Goal: Transaction & Acquisition: Purchase product/service

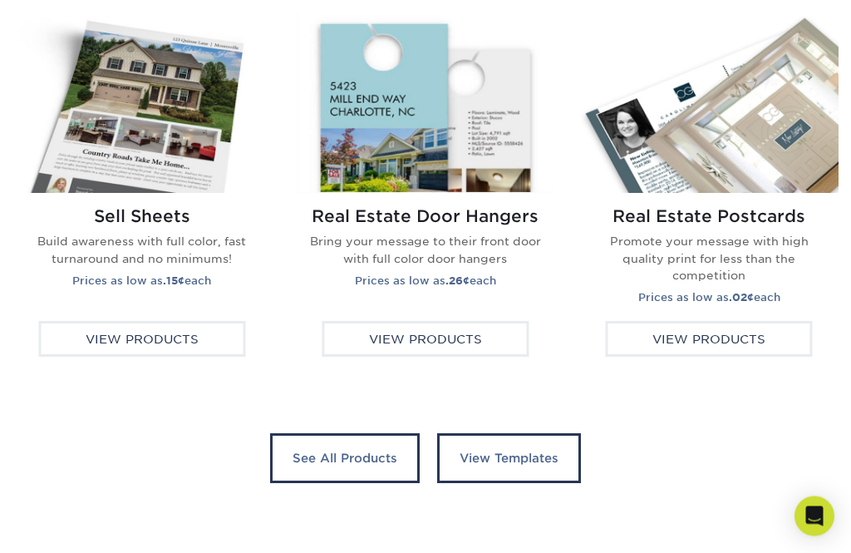
scroll to position [3084, 0]
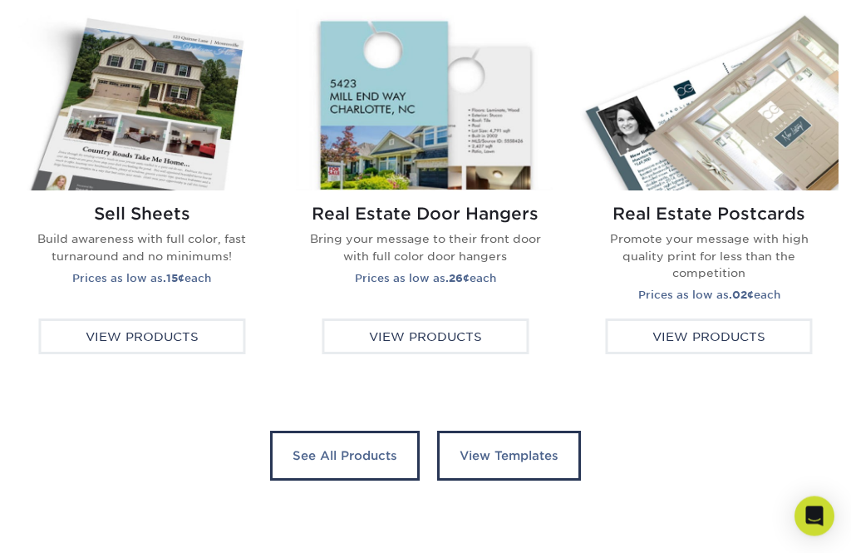
click at [348, 460] on link "See All Products" at bounding box center [345, 457] width 150 height 50
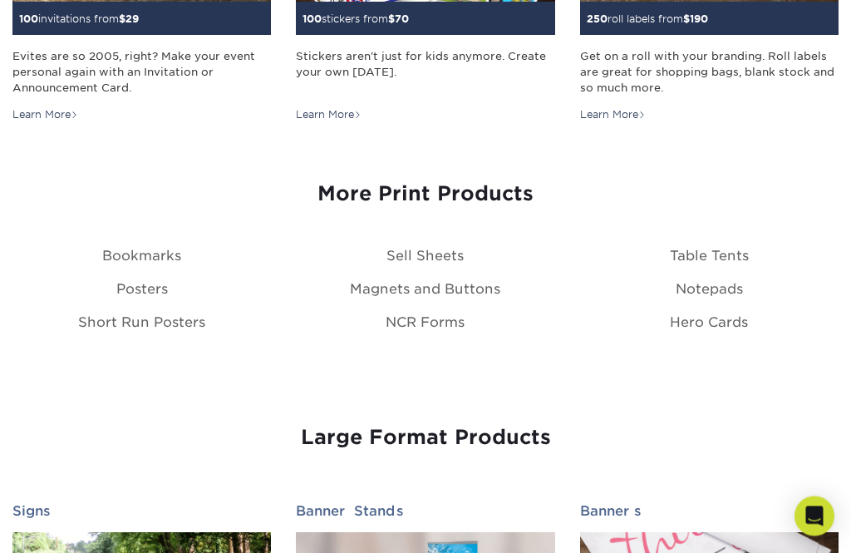
scroll to position [1784, 0]
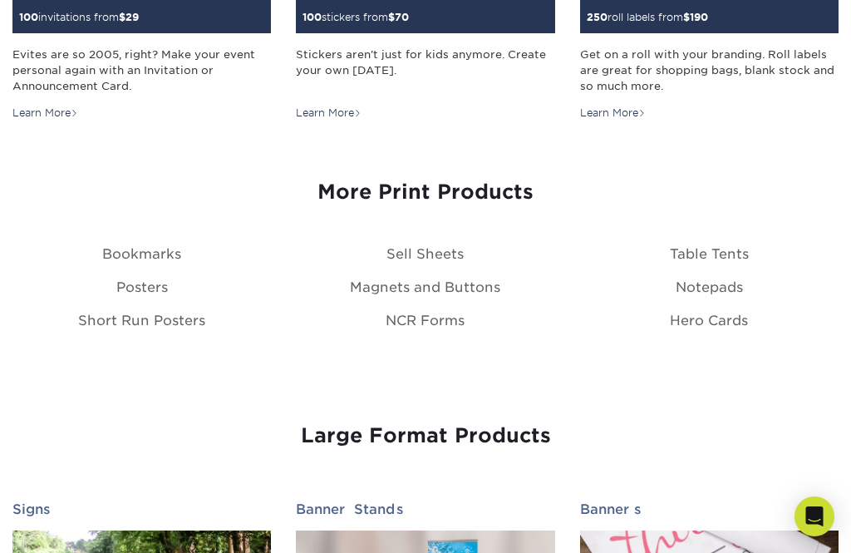
click at [134, 316] on link "Short Run Posters" at bounding box center [141, 321] width 127 height 16
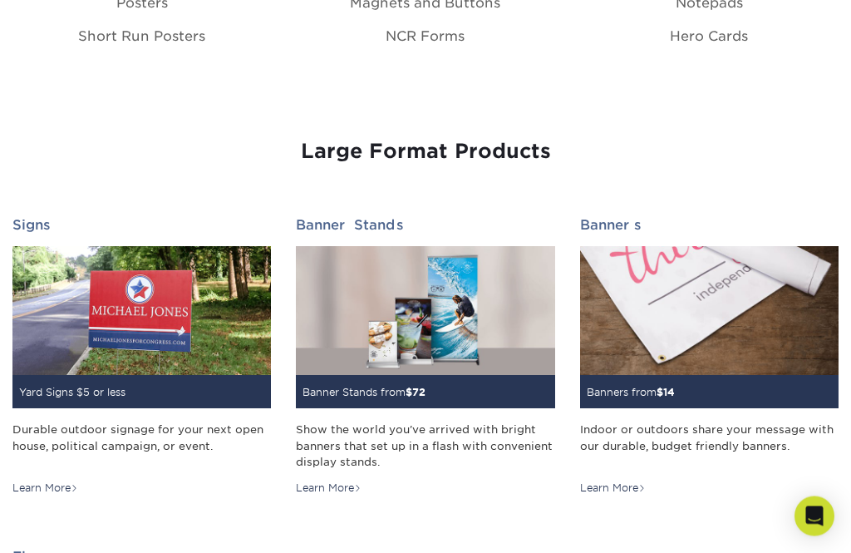
scroll to position [2068, 0]
click at [373, 326] on img at bounding box center [425, 311] width 259 height 130
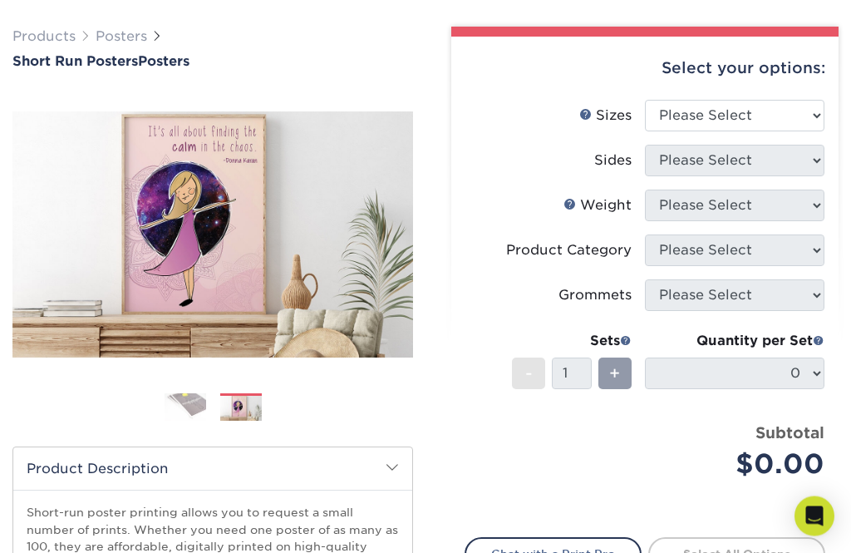
scroll to position [102, 0]
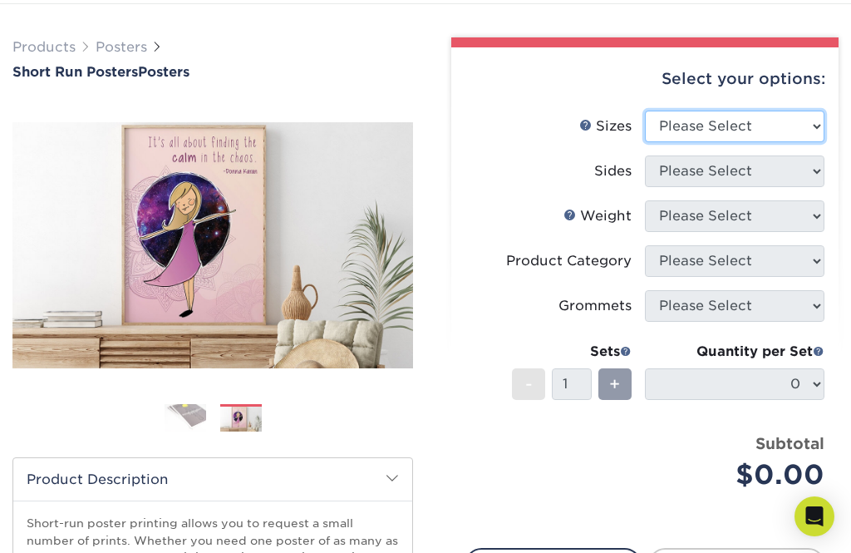
click at [811, 126] on select "Please Select 12" x 12" 12" x 15" 12" x 17" 12" x 18" 12" x 20" 12" x 24" 12" x…" at bounding box center [735, 127] width 180 height 32
select select "16.00x20.00"
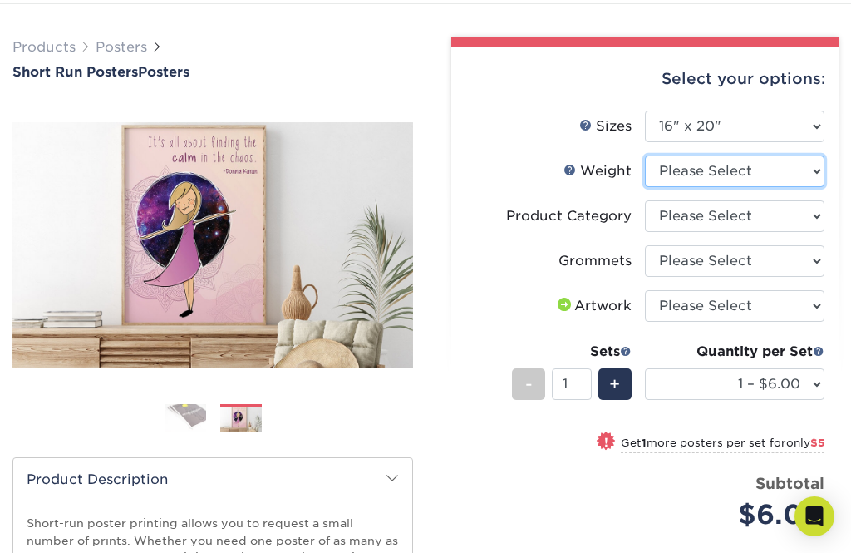
click at [811, 170] on select "Please Select 12PTC2S" at bounding box center [735, 171] width 180 height 32
select select "12PTC2S"
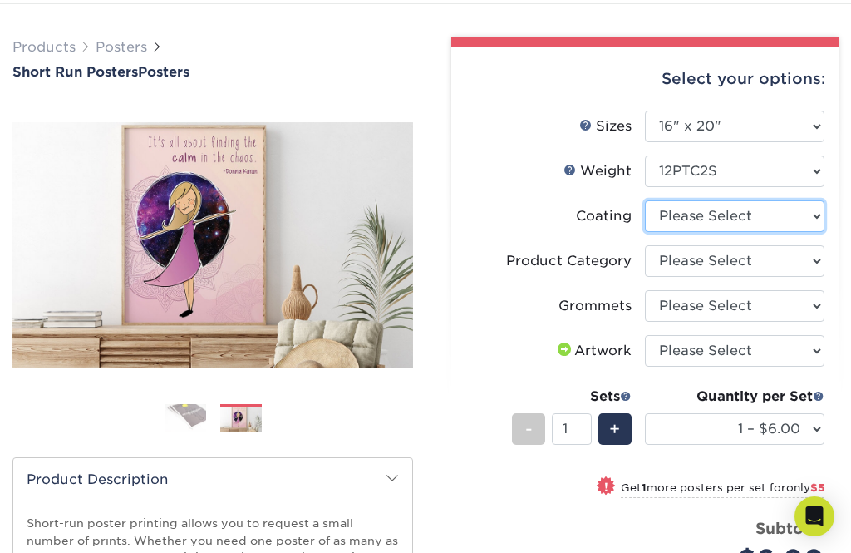
click at [696, 212] on select at bounding box center [735, 216] width 180 height 32
select select "3e7618de-abca-4bda-9f97-8b9129e913d8"
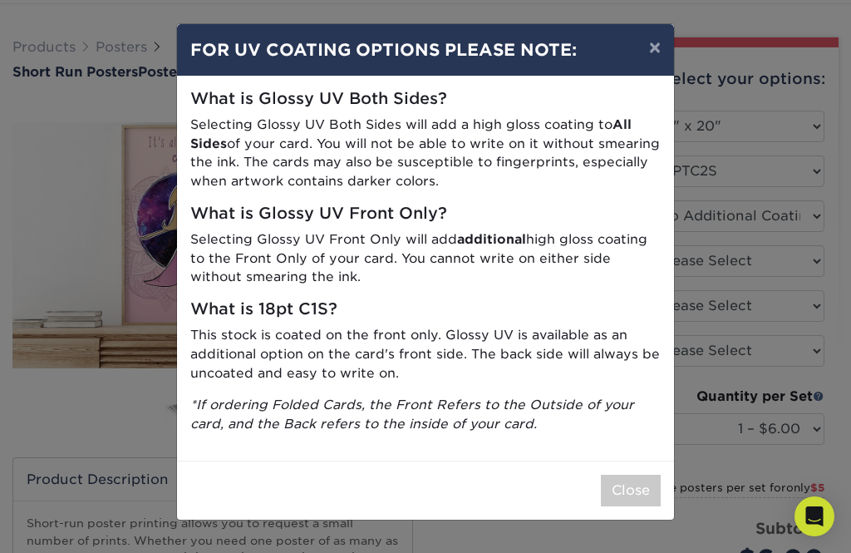
click at [648, 62] on button "×" at bounding box center [655, 47] width 38 height 47
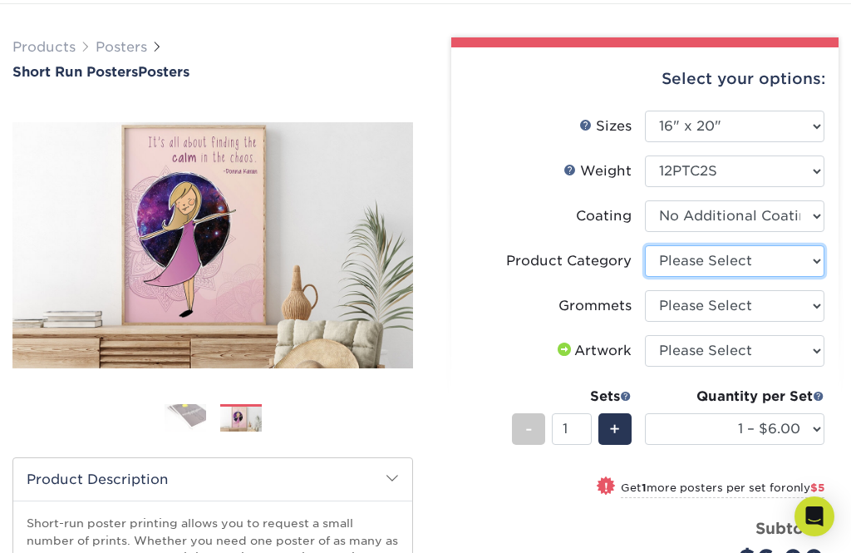
click at [700, 260] on select "Please Select Blockout Poster" at bounding box center [735, 261] width 180 height 32
click at [558, 225] on label "Coating" at bounding box center [556, 216] width 180 height 32
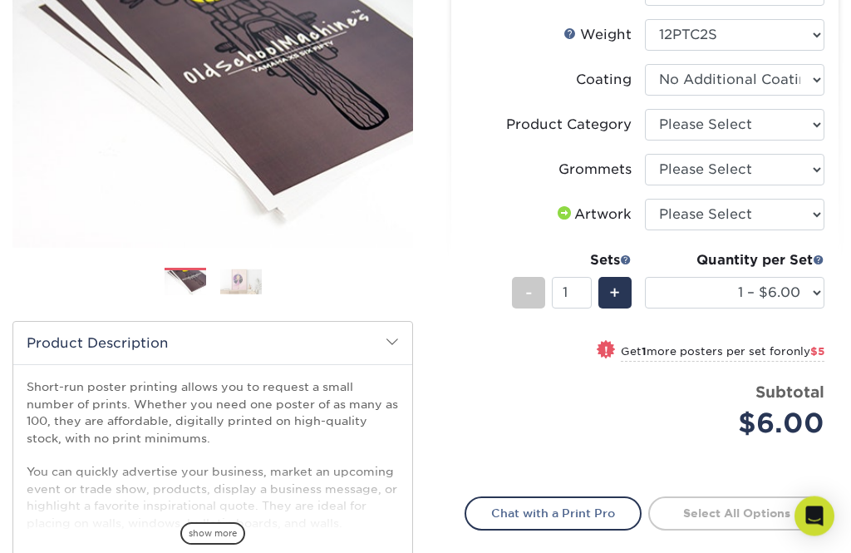
scroll to position [0, 0]
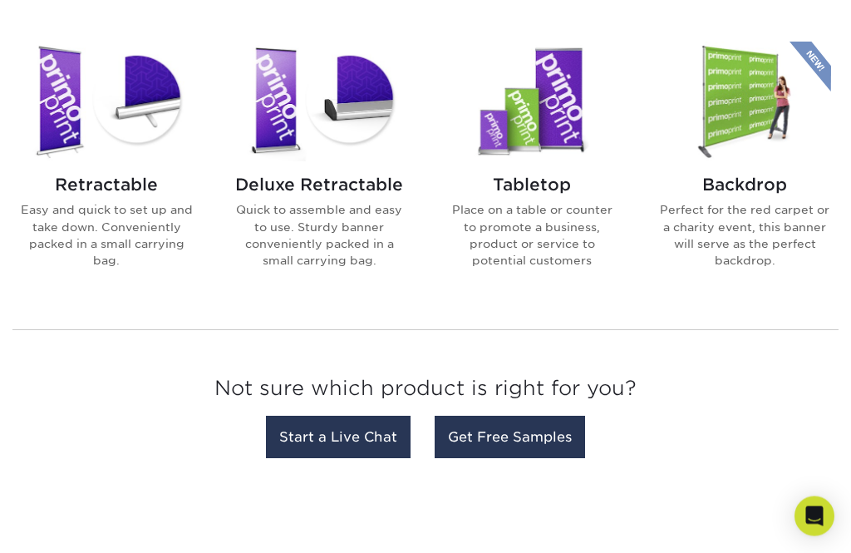
scroll to position [692, 0]
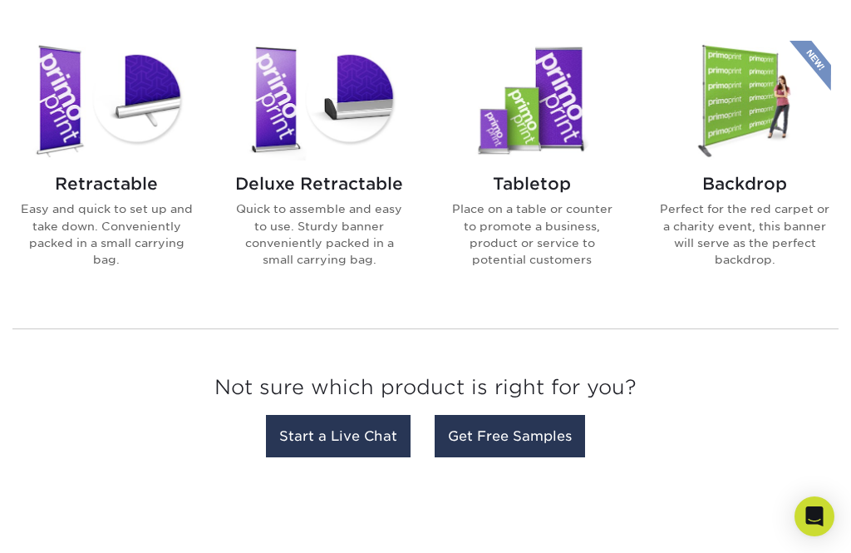
click at [551, 81] on img at bounding box center [532, 101] width 173 height 120
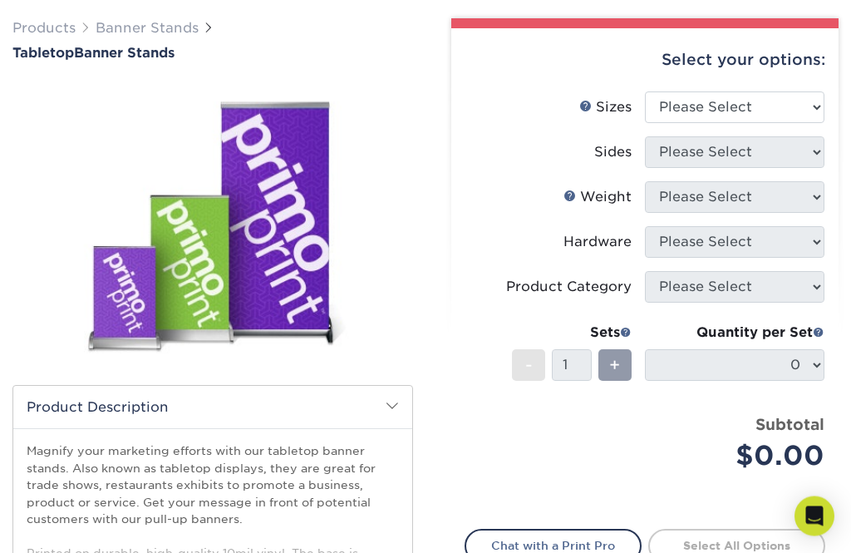
scroll to position [131, 0]
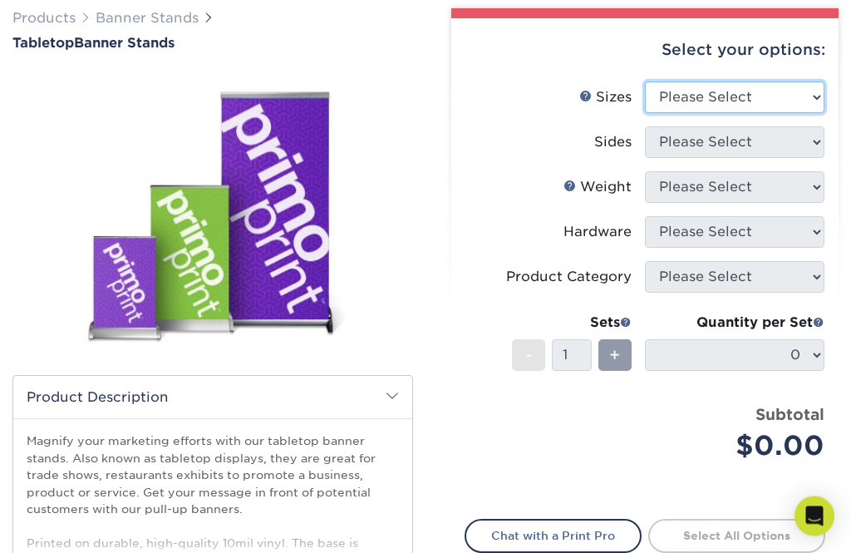
click at [808, 88] on select "Please Select 8.25" x 12" 11" x 17" 15.75" x 32"" at bounding box center [735, 98] width 180 height 32
select select "11.00x17.00"
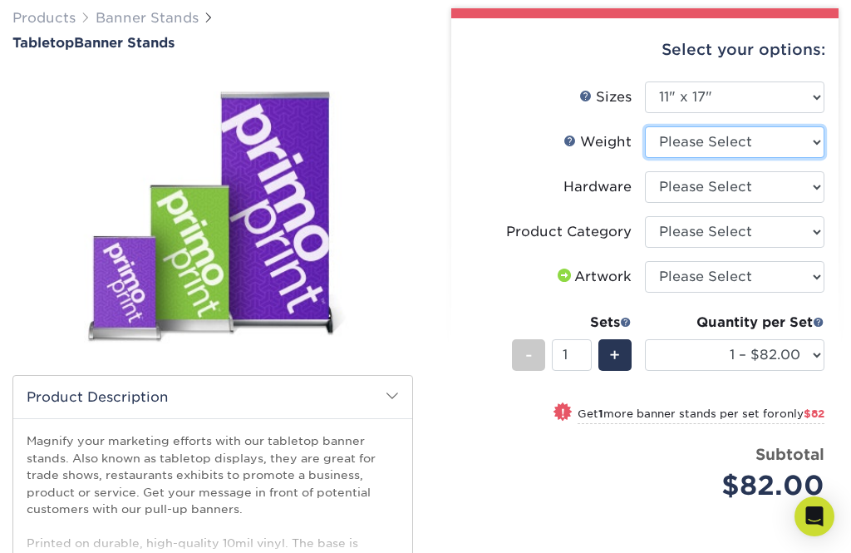
click at [675, 138] on select "Please Select 10MILINDOOR" at bounding box center [735, 142] width 180 height 32
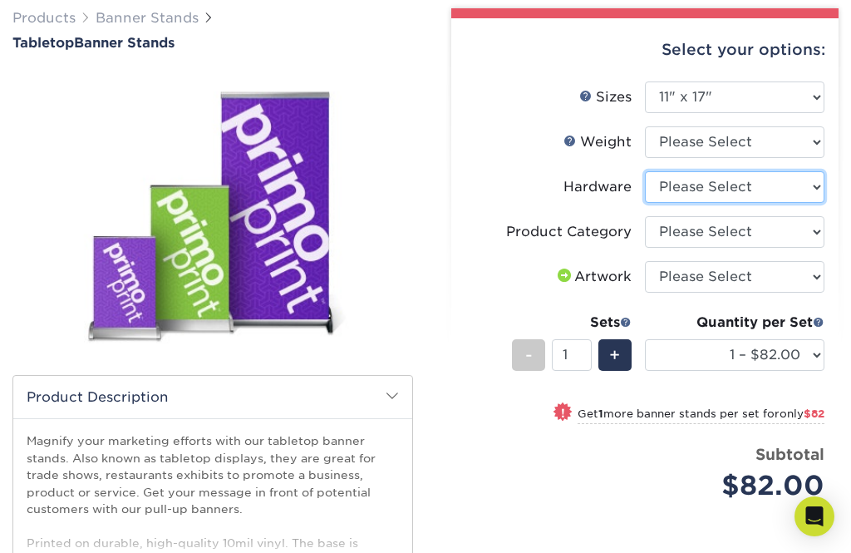
click at [671, 183] on select "Please Select Tabletop Retractable Banner Stand" at bounding box center [735, 187] width 180 height 32
select select "c0bd27e5-75e7-4051-a58e-3fd99854861a"
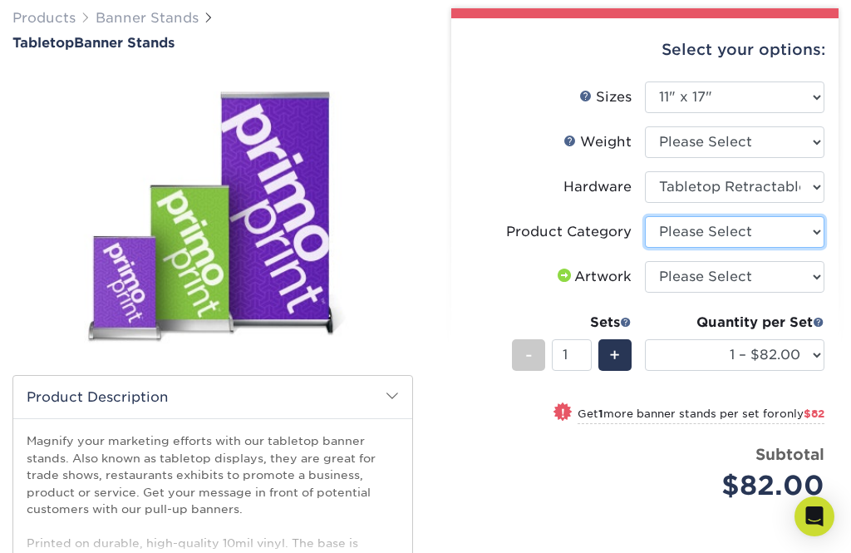
click at [673, 230] on select "Please Select Tabletop Displays" at bounding box center [735, 232] width 180 height 32
select select "b0e3af40-0f6d-42a1-a58f-50af6eb89cf4"
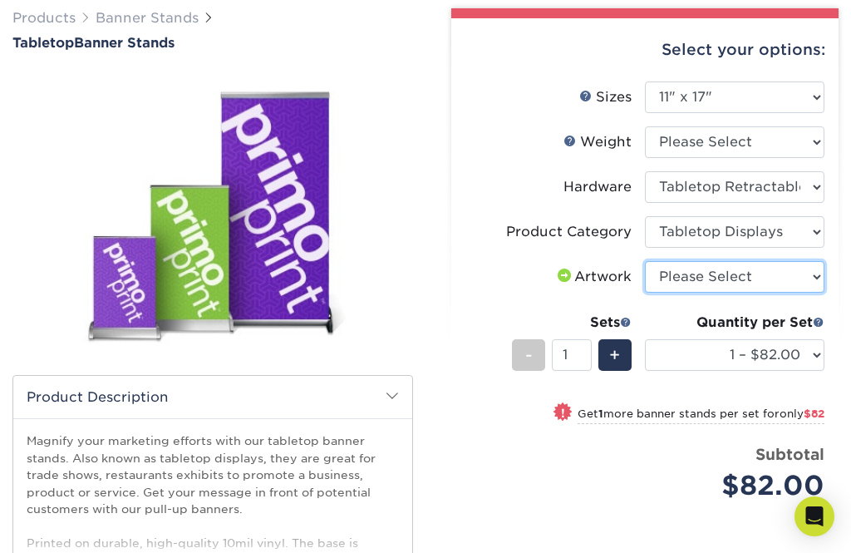
click at [673, 274] on select "Please Select I will upload files I need a design - $50" at bounding box center [735, 277] width 180 height 32
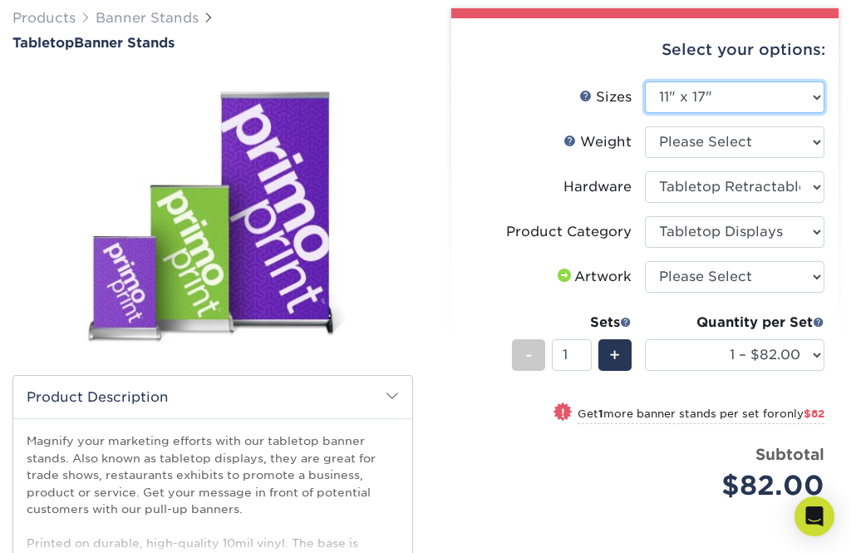
click at [675, 86] on select "Please Select 8.25" x 12" 11" x 17" 15.75" x 32"" at bounding box center [735, 97] width 180 height 32
select select "15.75x32.00"
select select "-1"
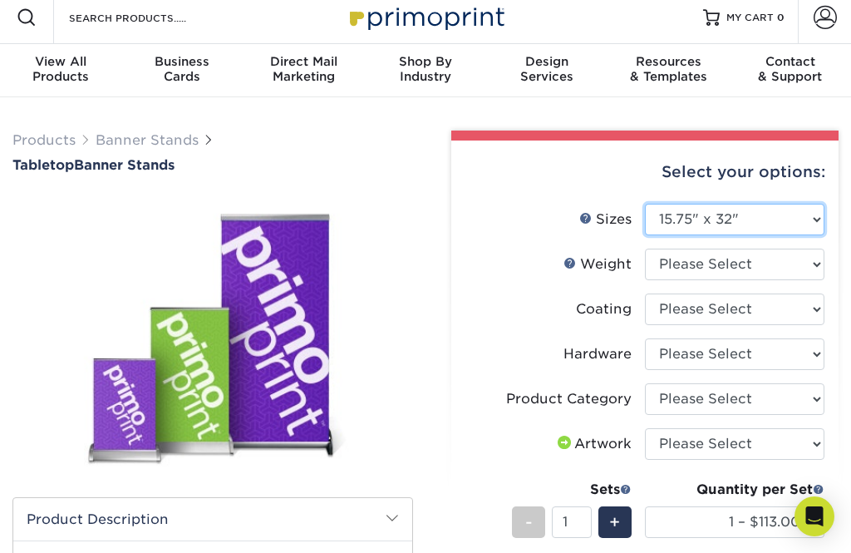
scroll to position [0, 0]
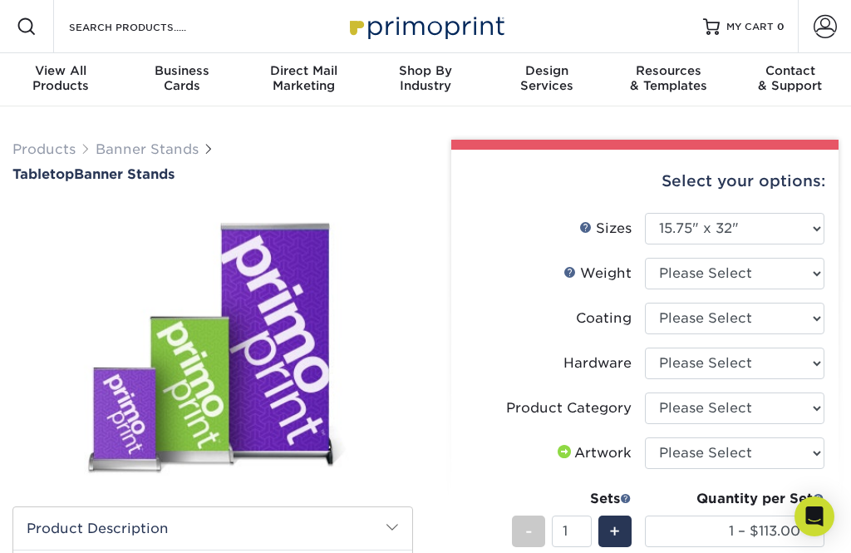
click at [164, 143] on link "Banner Stands" at bounding box center [147, 149] width 103 height 16
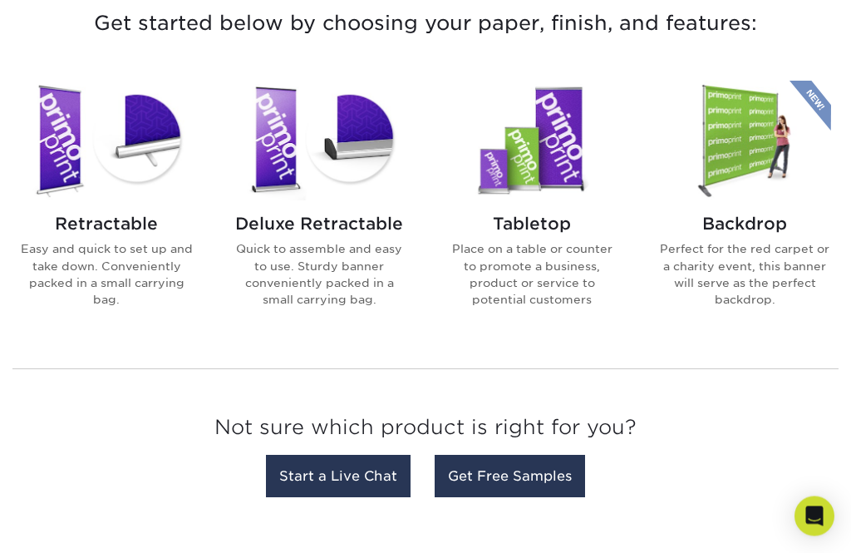
scroll to position [652, 0]
click at [125, 241] on p "Easy and quick to set up and take down. Conveniently packed in a small carrying…" at bounding box center [106, 274] width 173 height 68
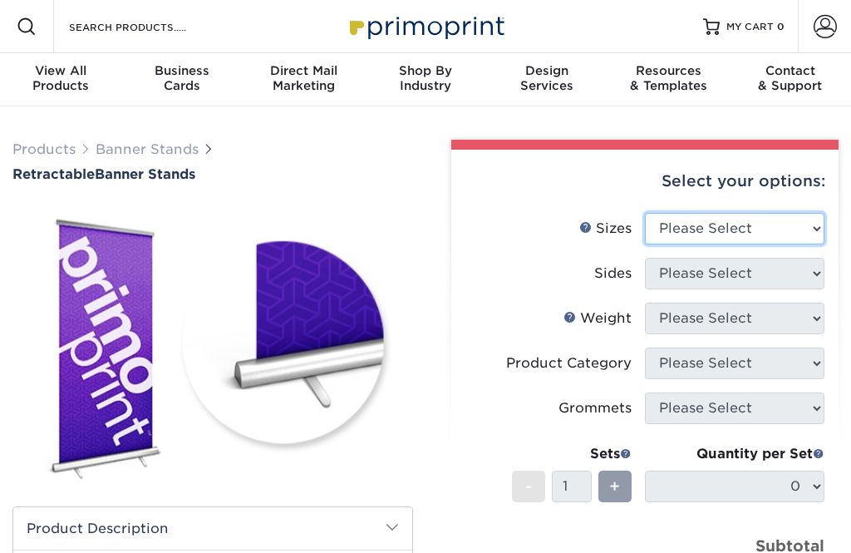
click at [677, 213] on select "Please Select 24" x 60" 33" x 80" 47" x 80"" at bounding box center [735, 229] width 180 height 32
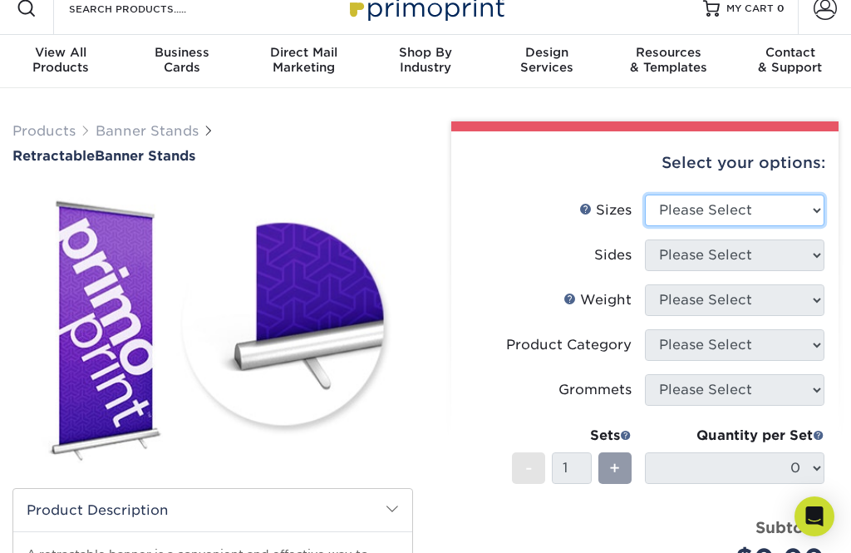
select select "33.00x80.00"
